Goal: Transaction & Acquisition: Subscribe to service/newsletter

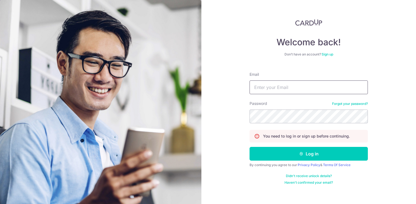
type input "[EMAIL_ADDRESS][DOMAIN_NAME]"
click at [308, 154] on button "Log in" at bounding box center [308, 154] width 118 height 14
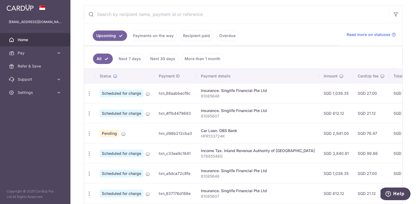
scroll to position [105, 0]
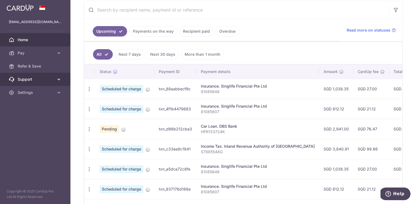
click at [58, 83] on link "Support" at bounding box center [35, 79] width 70 height 13
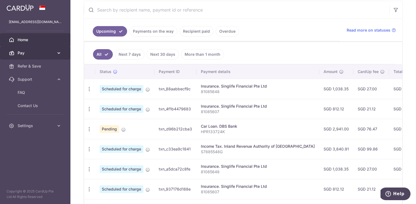
click at [30, 53] on span "Pay" at bounding box center [36, 52] width 36 height 5
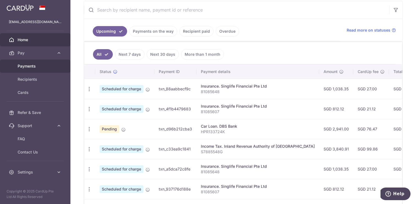
click at [27, 69] on link "Payments" at bounding box center [35, 66] width 70 height 13
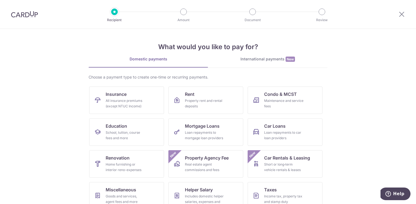
click at [31, 17] on img at bounding box center [24, 14] width 27 height 7
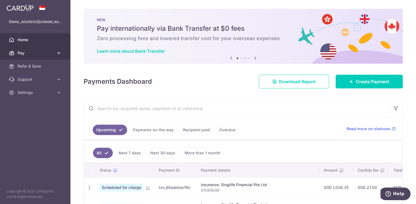
click at [31, 54] on span "Pay" at bounding box center [36, 52] width 36 height 5
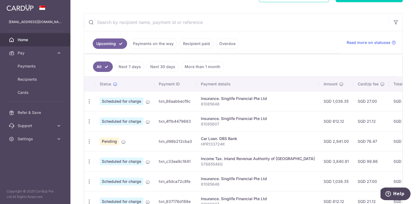
scroll to position [89, 0]
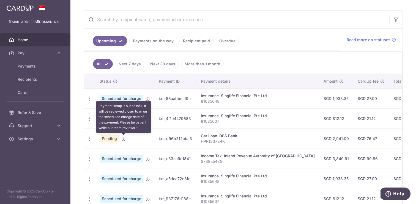
click at [121, 140] on icon at bounding box center [123, 139] width 4 height 4
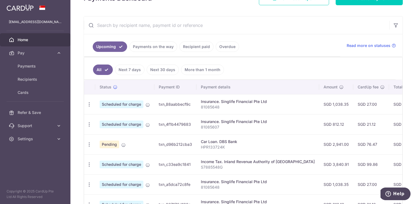
scroll to position [97, 0]
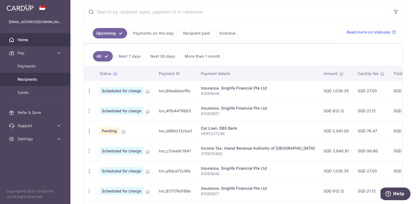
click at [36, 78] on span "Recipients" at bounding box center [36, 79] width 36 height 5
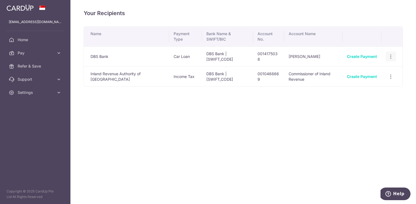
click at [391, 58] on icon "button" at bounding box center [391, 57] width 6 height 6
click at [364, 72] on span "View/Edit" at bounding box center [371, 71] width 37 height 7
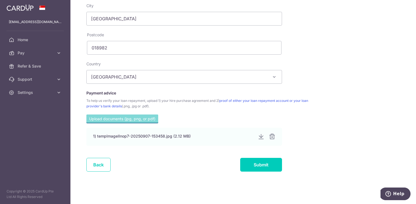
scroll to position [259, 0]
click at [129, 118] on input "file" at bounding box center [122, 119] width 72 height 8
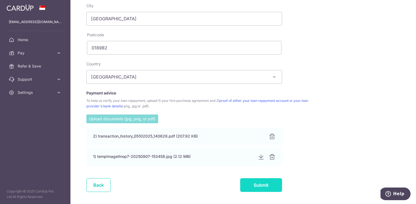
click at [258, 186] on input "Submit" at bounding box center [261, 185] width 42 height 14
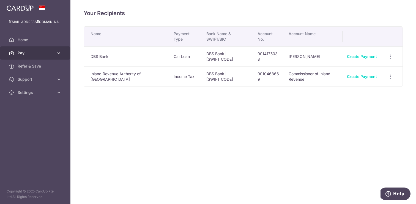
click at [44, 56] on link "Pay" at bounding box center [35, 52] width 70 height 13
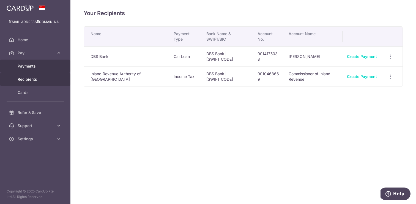
click at [34, 67] on span "Payments" at bounding box center [36, 65] width 36 height 5
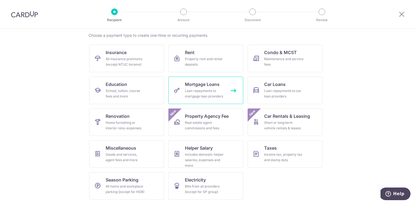
scroll to position [42, 0]
click at [225, 126] on link "Property Agency Fee Real estate agent commissions and fees New" at bounding box center [205, 122] width 75 height 27
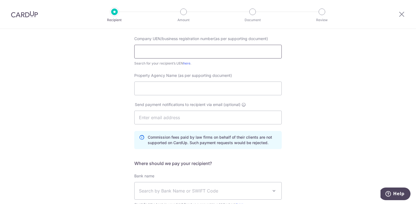
scroll to position [55, 0]
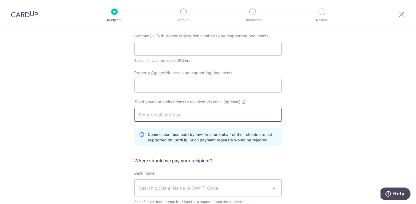
type input "saket.mathur@gmail.com"
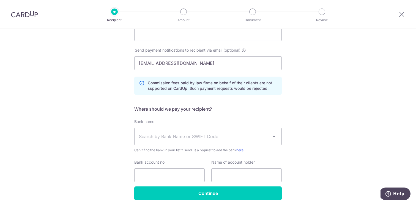
scroll to position [116, 0]
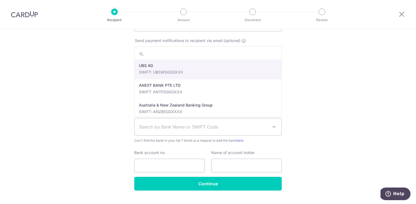
click at [168, 130] on span "Search by Bank Name or SWIFT Code" at bounding box center [203, 127] width 129 height 7
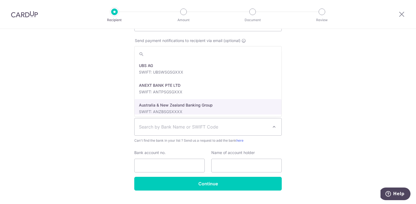
scroll to position [0, 0]
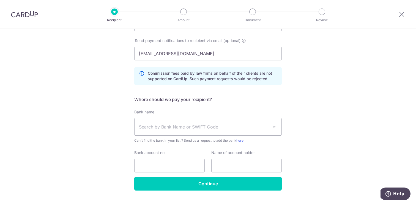
click at [112, 123] on div "Who would you like to pay? Your recipient does not need a CardUp account to rec…" at bounding box center [208, 65] width 416 height 304
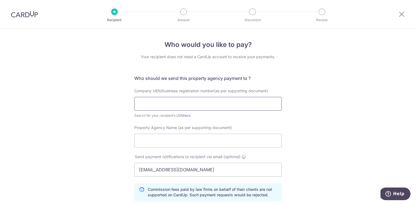
click at [150, 110] on input "text" at bounding box center [207, 104] width 147 height 14
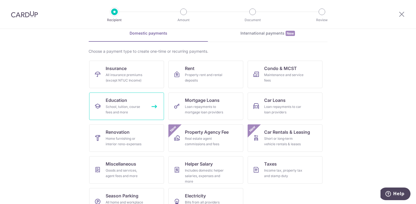
scroll to position [34, 0]
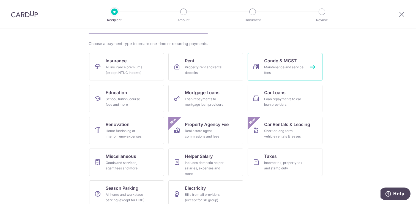
click at [274, 71] on div "Maintenance and service fees" at bounding box center [284, 70] width 40 height 11
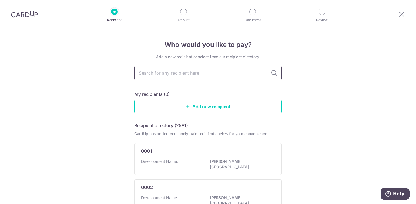
click at [199, 73] on input "text" at bounding box center [207, 73] width 147 height 14
click at [272, 72] on icon at bounding box center [273, 73] width 7 height 7
click at [274, 74] on icon at bounding box center [273, 73] width 7 height 7
click at [238, 74] on input "text" at bounding box center [207, 73] width 147 height 14
type input "mcst"
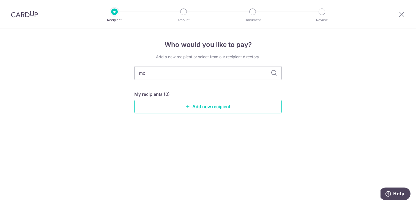
type input "m"
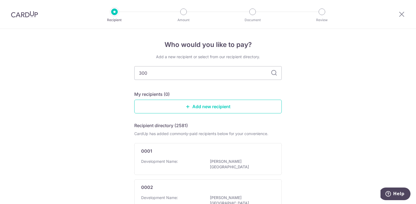
type input "3004"
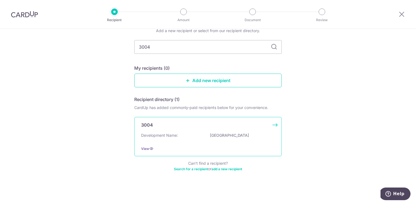
scroll to position [29, 0]
click at [193, 133] on div "Development Name: Savannah Condopark" at bounding box center [208, 137] width 134 height 9
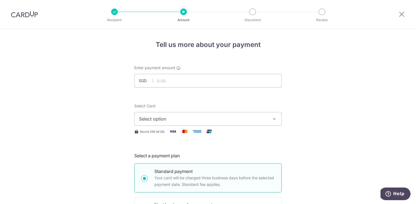
click at [206, 118] on span "Select option" at bounding box center [203, 119] width 128 height 7
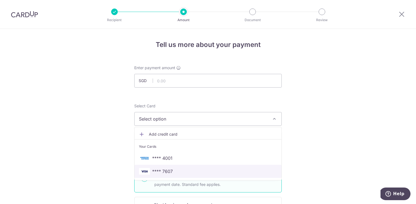
click at [170, 173] on span "**** 7607" at bounding box center [162, 171] width 21 height 7
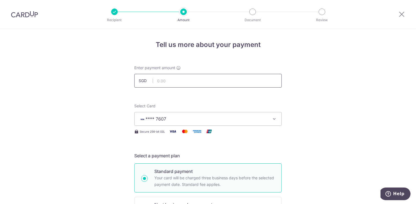
click at [174, 87] on input "text" at bounding box center [207, 81] width 147 height 14
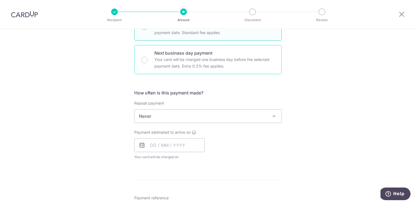
scroll to position [157, 0]
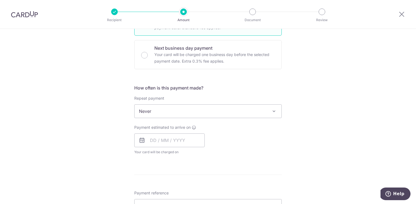
type input "1,347.24"
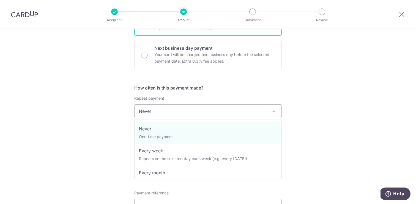
click at [156, 113] on span "Never" at bounding box center [207, 111] width 147 height 13
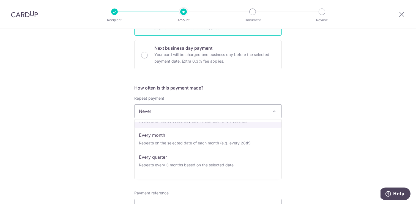
scroll to position [54, 0]
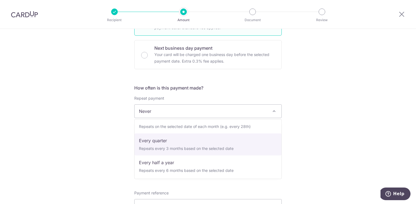
select select "4"
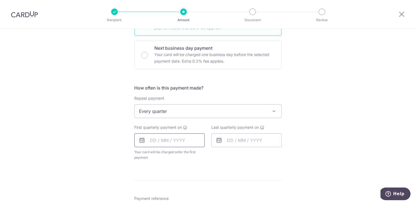
click at [151, 144] on input "text" at bounding box center [169, 141] width 70 height 14
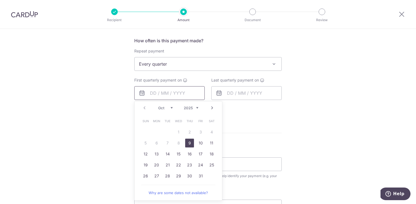
scroll to position [206, 0]
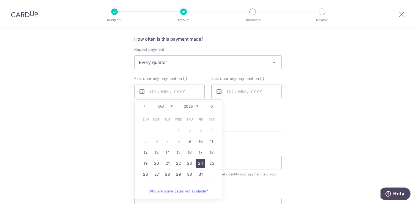
click at [200, 165] on link "24" at bounding box center [200, 163] width 9 height 9
type input "24/10/2025"
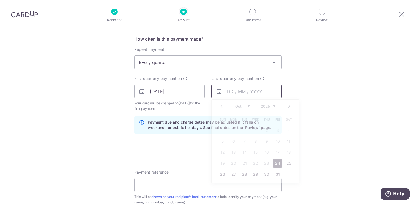
click at [247, 90] on input "text" at bounding box center [246, 92] width 70 height 14
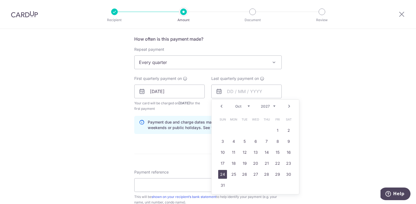
click at [222, 173] on link "24" at bounding box center [222, 174] width 9 height 9
type input "24/10/2027"
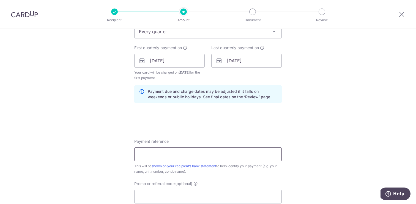
scroll to position [237, 0]
click at [200, 152] on input "Payment reference" at bounding box center [207, 154] width 147 height 14
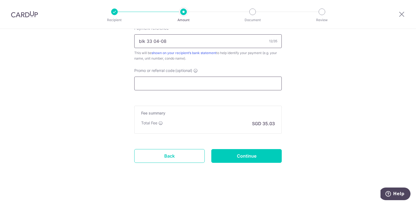
scroll to position [350, 0]
type input "blk 33 04-08"
click at [234, 155] on input "Continue" at bounding box center [246, 156] width 70 height 14
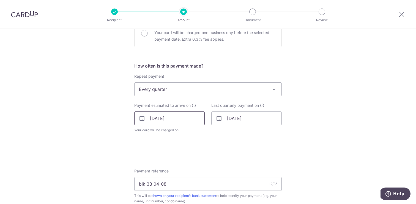
scroll to position [182, 0]
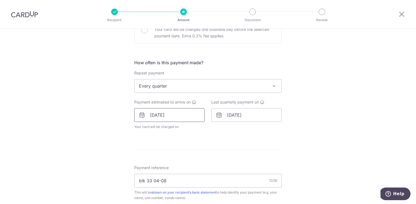
click at [187, 118] on input "[DATE]" at bounding box center [169, 115] width 70 height 14
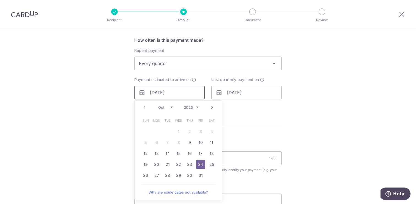
scroll to position [209, 0]
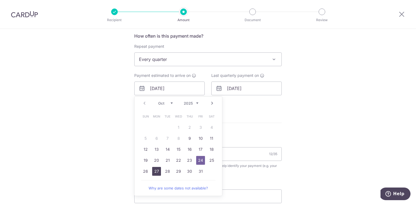
click at [158, 172] on link "27" at bounding box center [156, 171] width 9 height 9
type input "[DATE]"
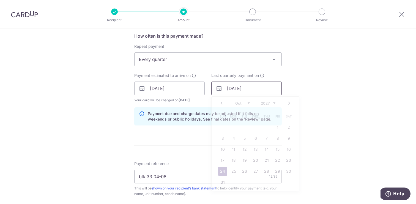
click at [256, 89] on input "[DATE]" at bounding box center [246, 89] width 70 height 14
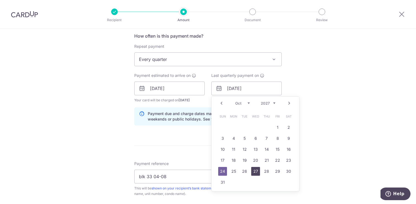
click at [256, 169] on link "27" at bounding box center [255, 171] width 9 height 9
type input "[DATE]"
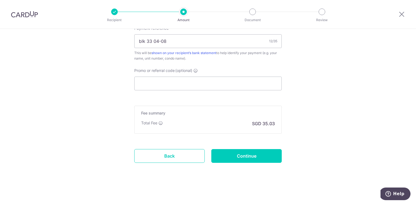
scroll to position [344, 0]
click at [256, 153] on input "Continue" at bounding box center [246, 156] width 70 height 14
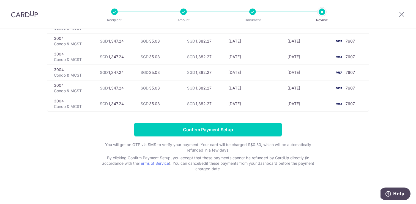
scroll to position [115, 0]
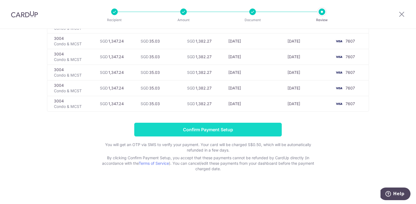
click at [242, 130] on input "Confirm Payment Setup" at bounding box center [207, 130] width 147 height 14
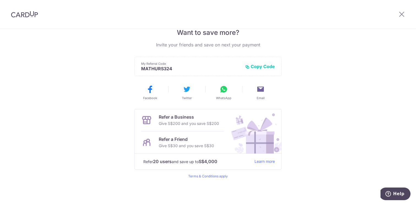
scroll to position [117, 0]
click at [206, 122] on p "Give S$200 and you save S$200" at bounding box center [189, 124] width 60 height 7
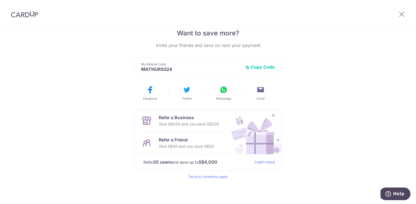
click at [179, 119] on p "Refer a Business" at bounding box center [189, 117] width 60 height 7
drag, startPoint x: 179, startPoint y: 119, endPoint x: 185, endPoint y: 124, distance: 8.4
click at [185, 124] on div "Refer a Business Give S$200 and you save S$200" at bounding box center [189, 120] width 60 height 13
click at [185, 124] on p "Give S$200 and you save S$200" at bounding box center [189, 124] width 60 height 7
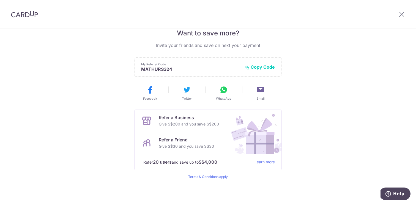
click at [178, 125] on p "Give S$200 and you save S$200" at bounding box center [189, 124] width 60 height 7
click at [150, 121] on icon at bounding box center [146, 120] width 11 height 11
click at [159, 121] on p "Refer a Business" at bounding box center [189, 117] width 60 height 7
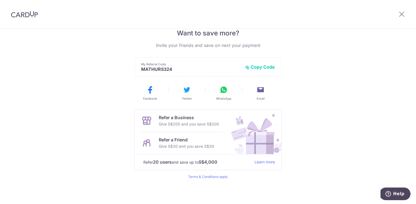
click at [159, 121] on p "Refer a Business" at bounding box center [189, 117] width 60 height 7
click at [163, 124] on p "Give S$200 and you save S$200" at bounding box center [189, 124] width 60 height 7
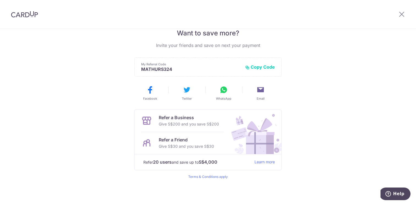
click at [206, 120] on p "Refer a Business" at bounding box center [189, 117] width 60 height 7
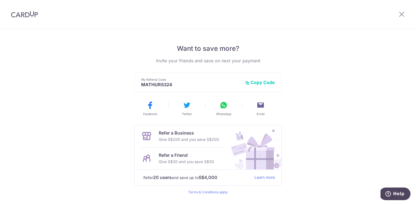
scroll to position [103, 0]
click at [257, 82] on button "Copy Code" at bounding box center [260, 81] width 30 height 5
click at [203, 139] on p "Give S$200 and you save S$200" at bounding box center [189, 139] width 60 height 7
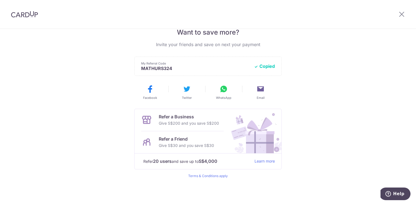
scroll to position [118, 0]
click at [267, 162] on link "Learn more" at bounding box center [264, 161] width 20 height 7
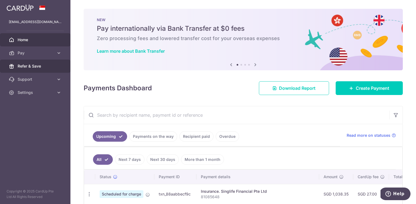
click at [35, 69] on link "Refer & Save" at bounding box center [35, 66] width 70 height 13
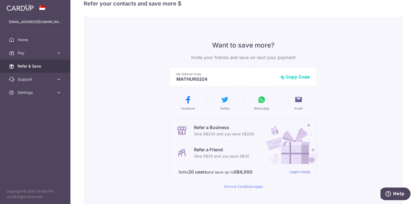
scroll to position [15, 0]
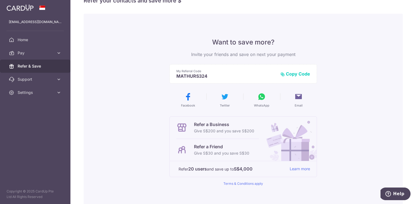
click at [25, 9] on img at bounding box center [20, 7] width 27 height 7
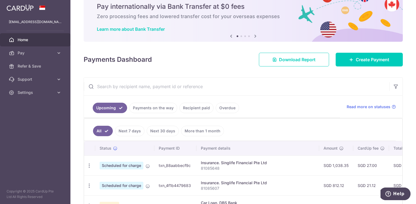
scroll to position [23, 0]
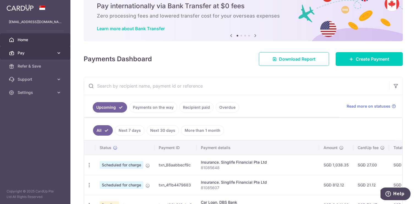
click at [46, 57] on link "Pay" at bounding box center [35, 52] width 70 height 13
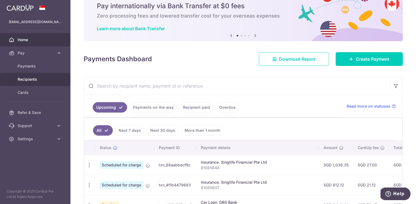
click at [33, 78] on span "Recipients" at bounding box center [36, 79] width 36 height 5
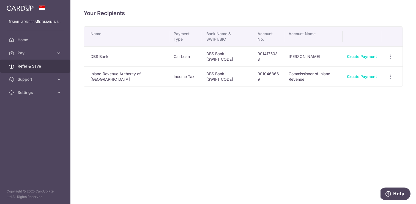
click at [37, 68] on span "Refer & Save" at bounding box center [36, 65] width 36 height 5
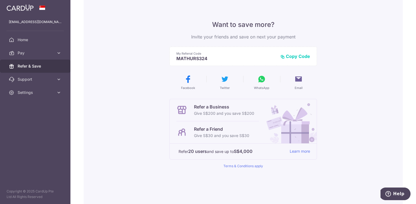
scroll to position [34, 0]
click at [300, 54] on button "Copy Code" at bounding box center [295, 55] width 30 height 5
click at [299, 82] on icon at bounding box center [298, 78] width 9 height 9
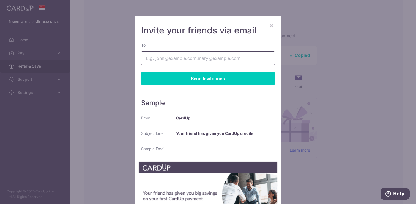
click at [202, 57] on input "To" at bounding box center [208, 58] width 134 height 14
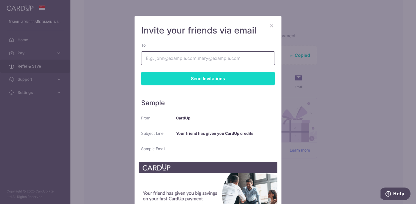
type input "learning.steps.sg@gmail.com"
click at [201, 83] on div "Send Invitations" at bounding box center [208, 79] width 134 height 14
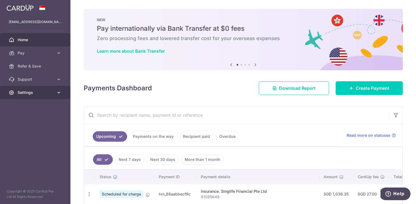
click at [47, 95] on link "Settings" at bounding box center [35, 92] width 70 height 13
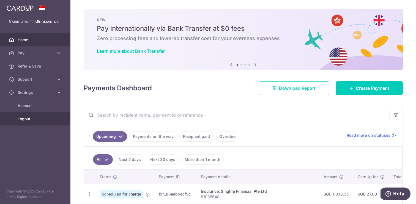
click at [28, 120] on span "Logout" at bounding box center [36, 118] width 36 height 5
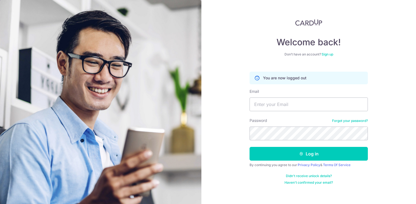
click at [231, 150] on div "Welcome back! Don’t have an account? Sign up You are now logged out Email Passw…" at bounding box center [308, 102] width 214 height 204
click at [308, 25] on img at bounding box center [308, 22] width 27 height 7
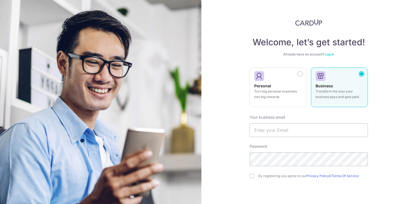
click at [316, 96] on p "Transform the way your business pays and gets paid." at bounding box center [339, 94] width 48 height 11
click at [279, 131] on input "text" at bounding box center [308, 130] width 118 height 14
type input "l"
click at [352, 96] on p "Transform the way your business pays and gets paid." at bounding box center [339, 94] width 48 height 11
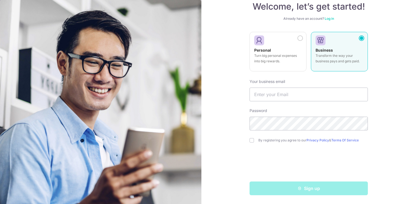
scroll to position [36, 0]
click at [294, 190] on div "Sign up" at bounding box center [308, 189] width 125 height 14
click at [285, 192] on div "Sign up" at bounding box center [308, 189] width 125 height 14
click at [327, 60] on p "Transform the way your business pays and gets paid." at bounding box center [339, 58] width 48 height 11
click at [276, 191] on div "Sign up" at bounding box center [308, 189] width 125 height 14
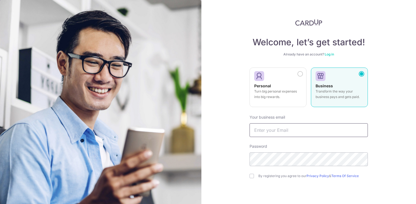
click at [284, 134] on input "text" at bounding box center [308, 130] width 118 height 14
type input "l"
paste input "[DOMAIN_NAME][EMAIL_ADDRESS][DOMAIN_NAME]"
type input "[DOMAIN_NAME][EMAIL_ADDRESS][DOMAIN_NAME]"
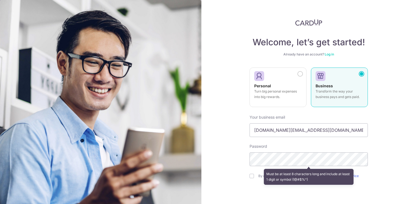
click at [240, 151] on div "Welcome, let’s get started! Already have an account? Log in Personal Turn big p…" at bounding box center [308, 102] width 214 height 204
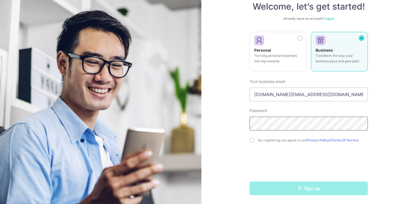
scroll to position [36, 0]
click at [252, 141] on input "checkbox" at bounding box center [251, 140] width 4 height 4
checkbox input "true"
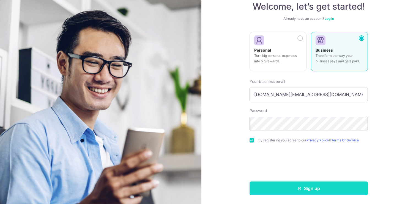
click at [272, 184] on button "Sign up" at bounding box center [308, 189] width 118 height 14
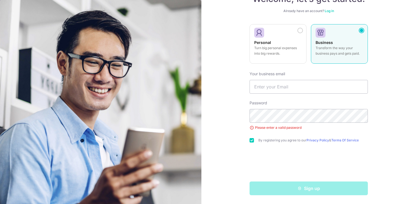
scroll to position [43, 0]
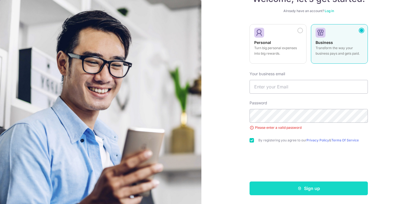
click at [303, 188] on button "Sign up" at bounding box center [308, 189] width 118 height 14
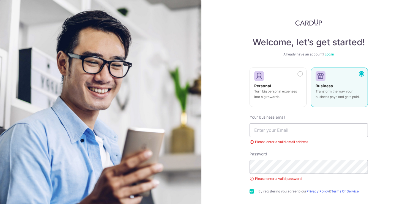
scroll to position [30, 0]
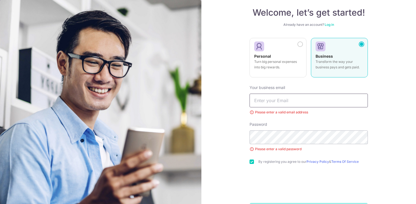
click at [283, 100] on input "text" at bounding box center [308, 101] width 118 height 14
paste input "[DOMAIN_NAME][EMAIL_ADDRESS][DOMAIN_NAME]"
type input "[DOMAIN_NAME][EMAIL_ADDRESS][DOMAIN_NAME]"
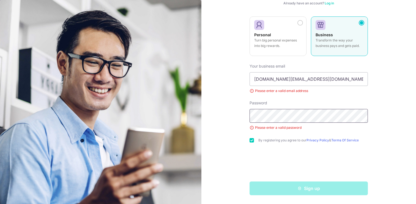
scroll to position [51, 0]
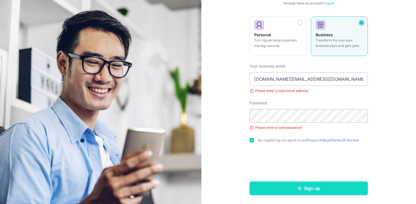
click at [280, 189] on button "Sign up" at bounding box center [308, 189] width 118 height 14
